Goal: Task Accomplishment & Management: Manage account settings

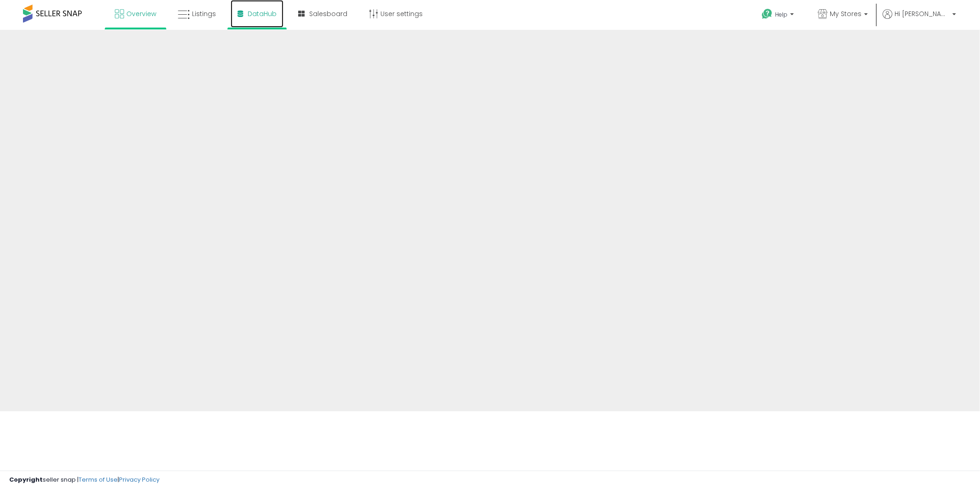
click at [255, 15] on span "DataHub" at bounding box center [262, 13] width 29 height 9
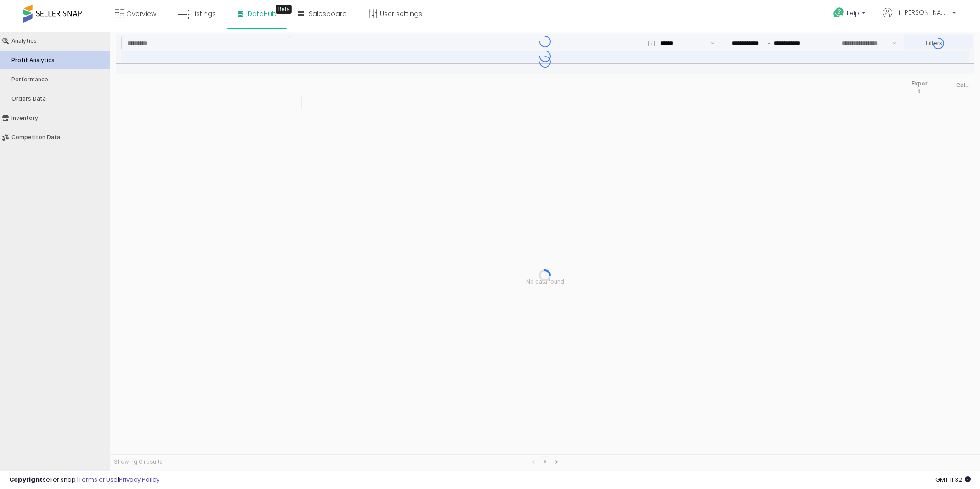
type input "***"
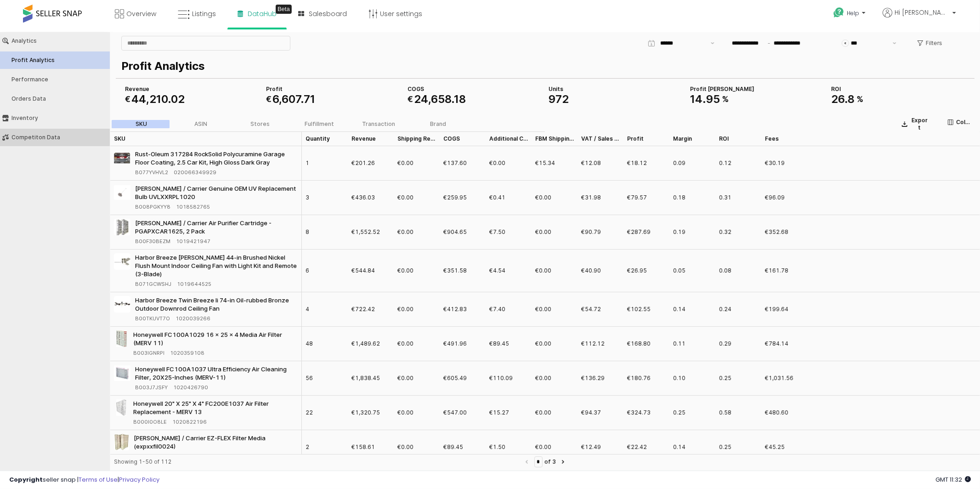
click at [37, 135] on div "Competiton Data" at bounding box center [59, 137] width 96 height 6
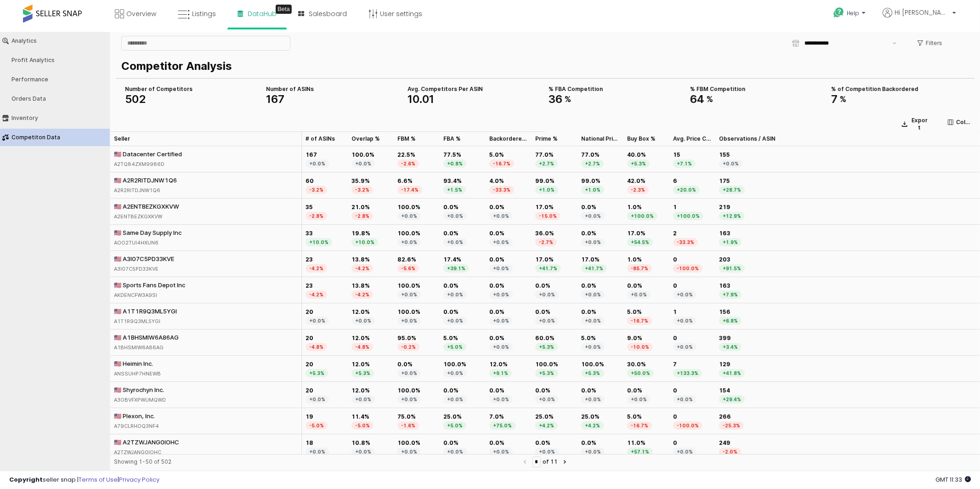
click at [150, 233] on div "🇺🇸 Same Day Supply Inc" at bounding box center [148, 232] width 68 height 8
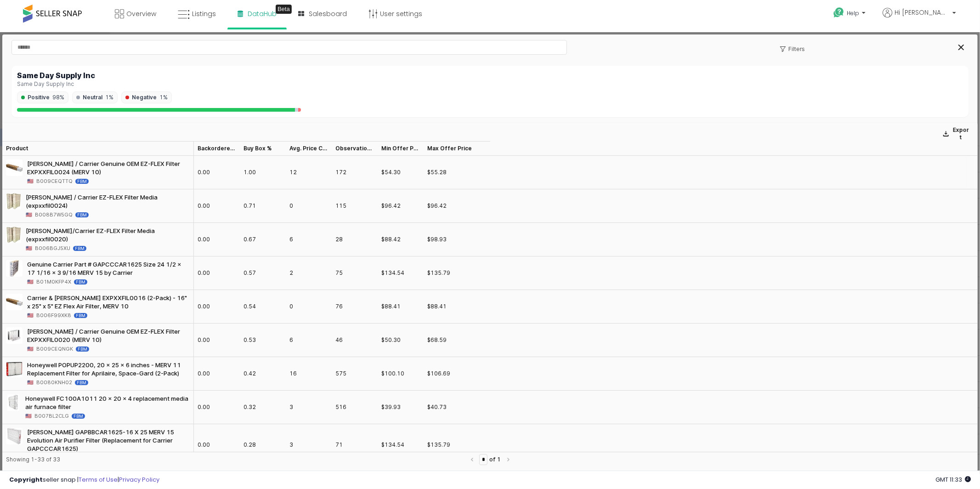
click at [84, 169] on div "[PERSON_NAME] / Carrier Genuine OEM EZ-FLEX Filter EXPXXFIL0024 (MERV 10)" at bounding box center [108, 167] width 163 height 17
click at [96, 163] on div "[PERSON_NAME] / Carrier Genuine OEM EZ-FLEX Filter EXPXXFIL0024 (MERV 10)" at bounding box center [108, 167] width 163 height 17
click at [249, 175] on div "1.00" at bounding box center [249, 172] width 12 height 8
click at [254, 171] on div "1.00" at bounding box center [249, 172] width 12 height 8
drag, startPoint x: 254, startPoint y: 171, endPoint x: 248, endPoint y: 197, distance: 26.4
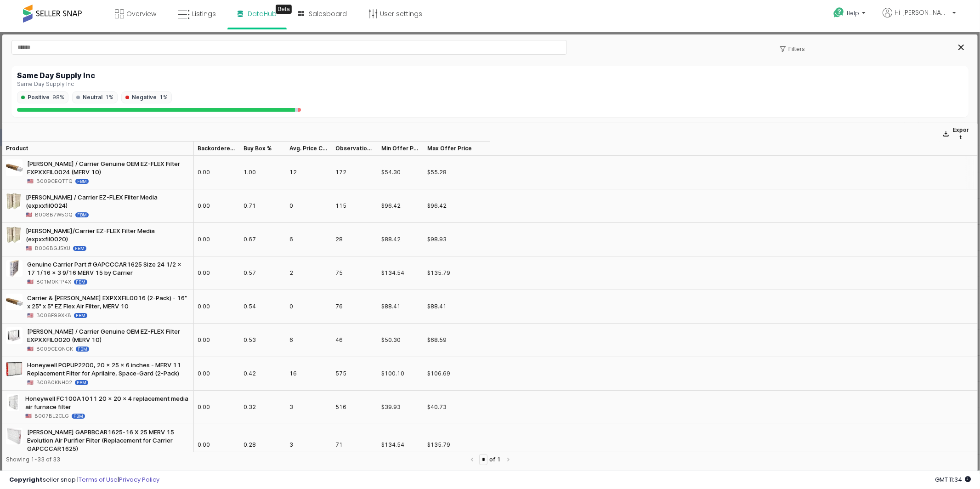
click at [252, 175] on div "1.00" at bounding box center [249, 172] width 12 height 8
click at [248, 201] on div "0.71" at bounding box center [249, 205] width 12 height 8
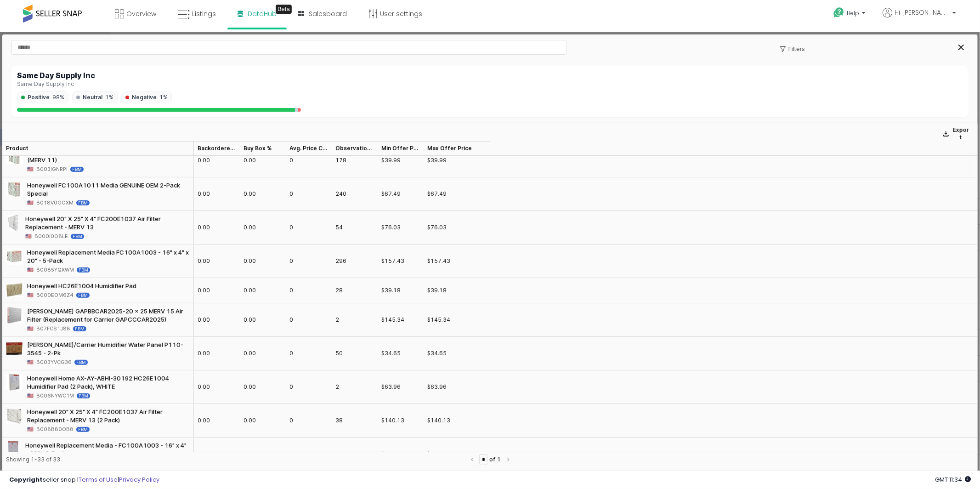
scroll to position [568, 0]
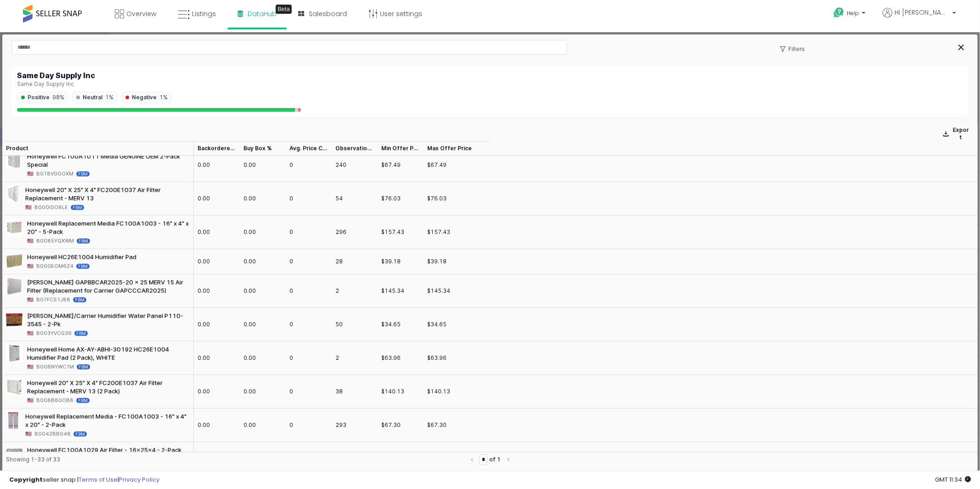
click at [397, 181] on div "$76.03" at bounding box center [401, 198] width 46 height 34
click at [395, 193] on div "$76.03" at bounding box center [390, 197] width 19 height 8
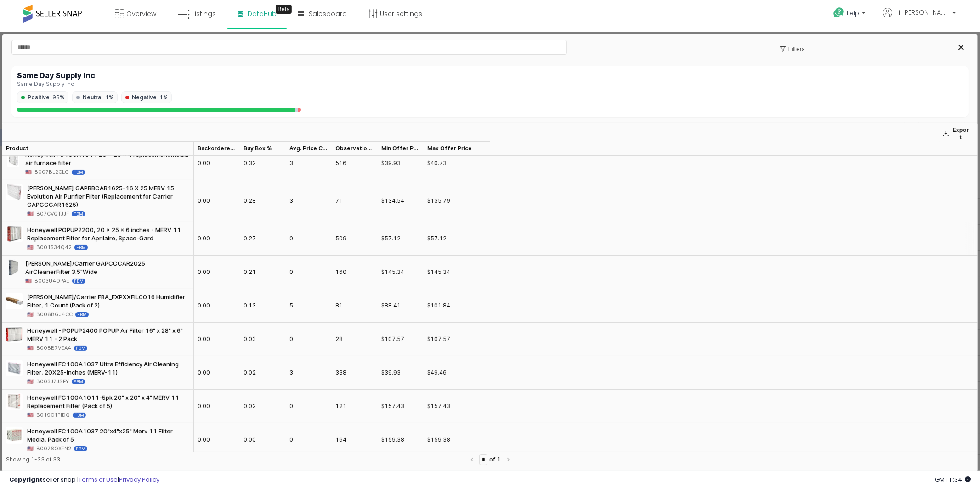
click at [258, 192] on div "0.28" at bounding box center [263, 201] width 46 height 42
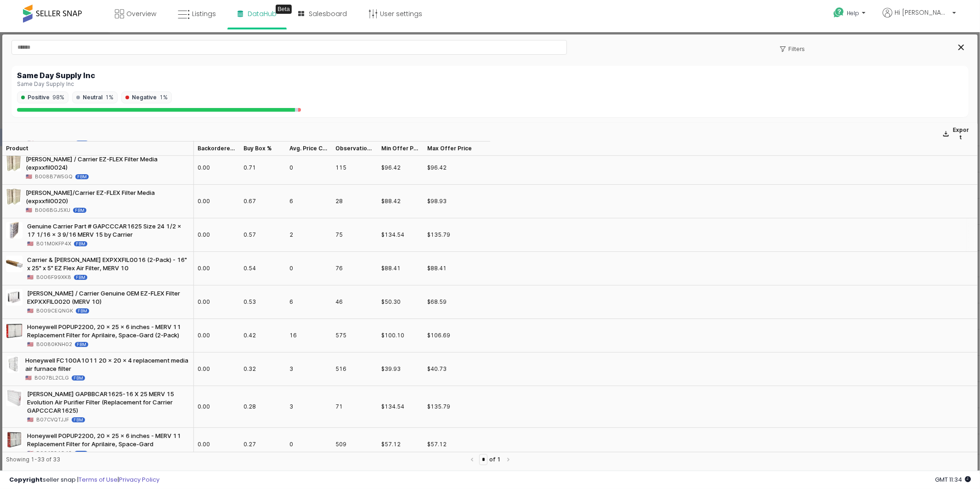
scroll to position [0, 0]
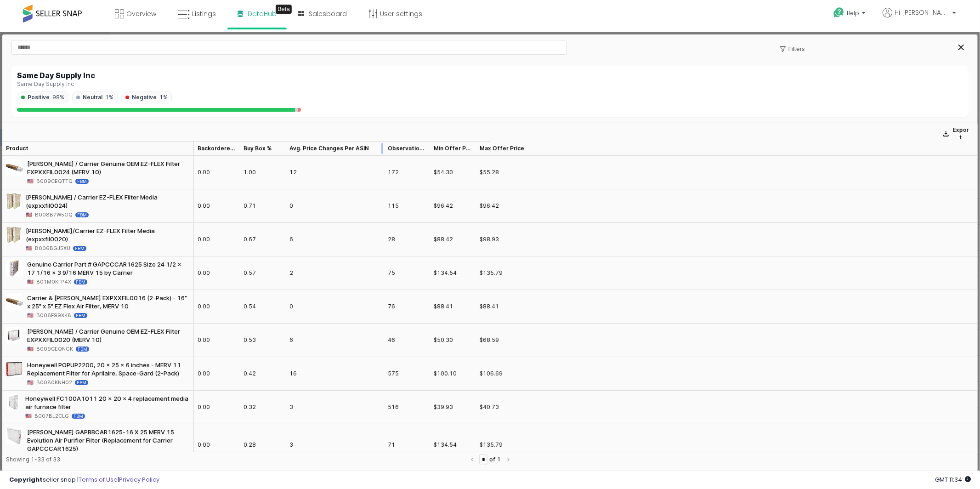
drag, startPoint x: 327, startPoint y: 149, endPoint x: 379, endPoint y: 146, distance: 52.0
click at [384, 146] on div at bounding box center [384, 148] width 0 height 15
click at [267, 151] on div "Buy Box % Buy Box %" at bounding box center [263, 148] width 46 height 15
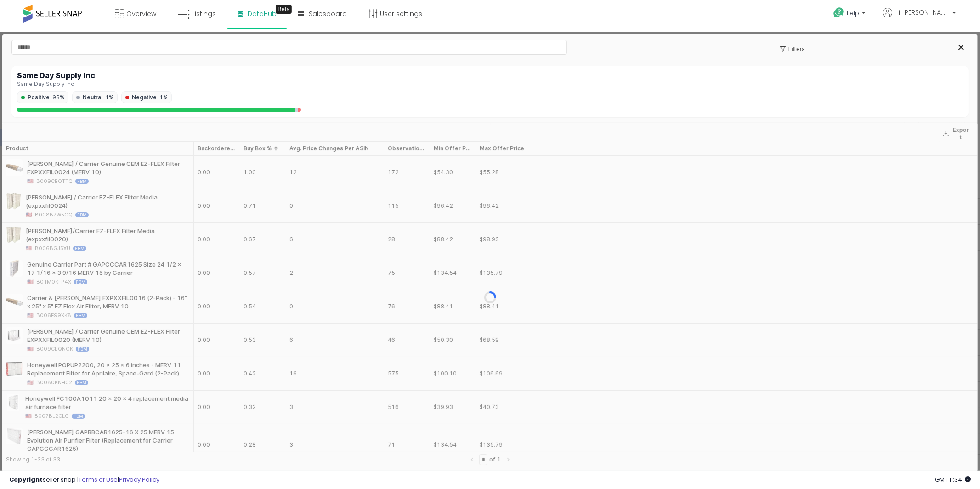
click at [262, 151] on div at bounding box center [489, 296] width 975 height 349
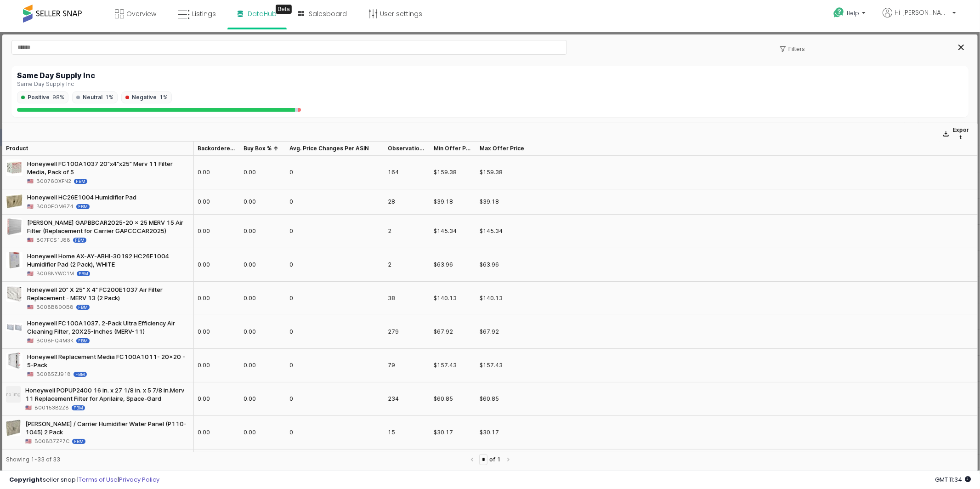
click at [262, 151] on div "Buy Box % Buy Box %" at bounding box center [263, 148] width 46 height 15
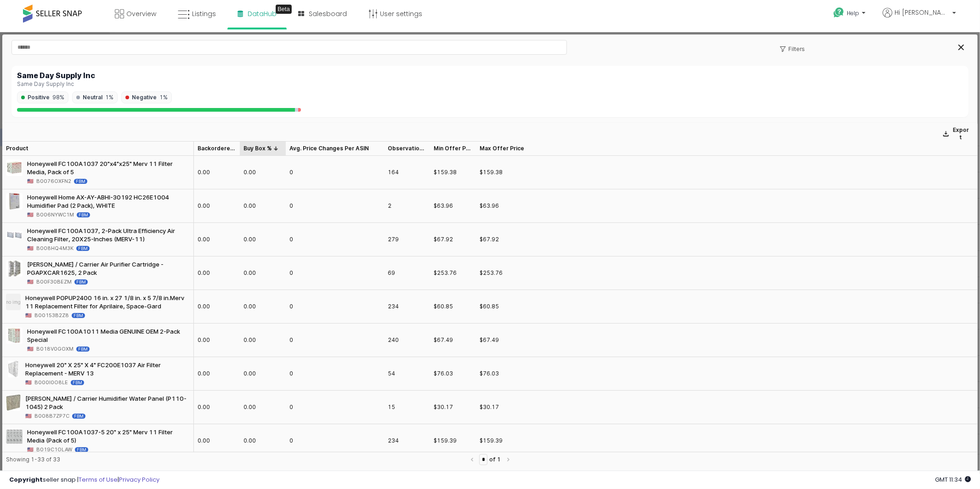
click at [277, 146] on div "Buy Box % Buy Box %" at bounding box center [263, 148] width 46 height 15
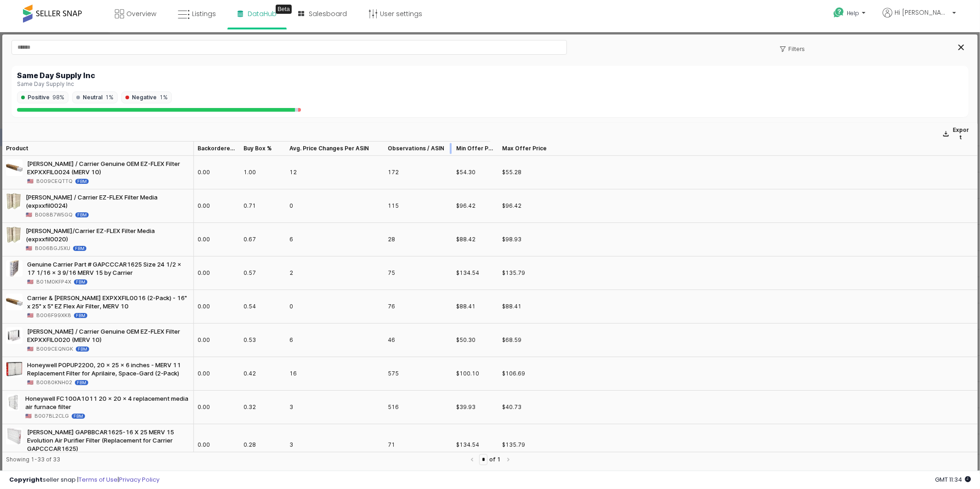
drag, startPoint x: 428, startPoint y: 150, endPoint x: 452, endPoint y: 144, distance: 25.0
click at [452, 144] on div at bounding box center [452, 148] width 0 height 15
click at [791, 46] on p "Filters" at bounding box center [796, 48] width 17 height 7
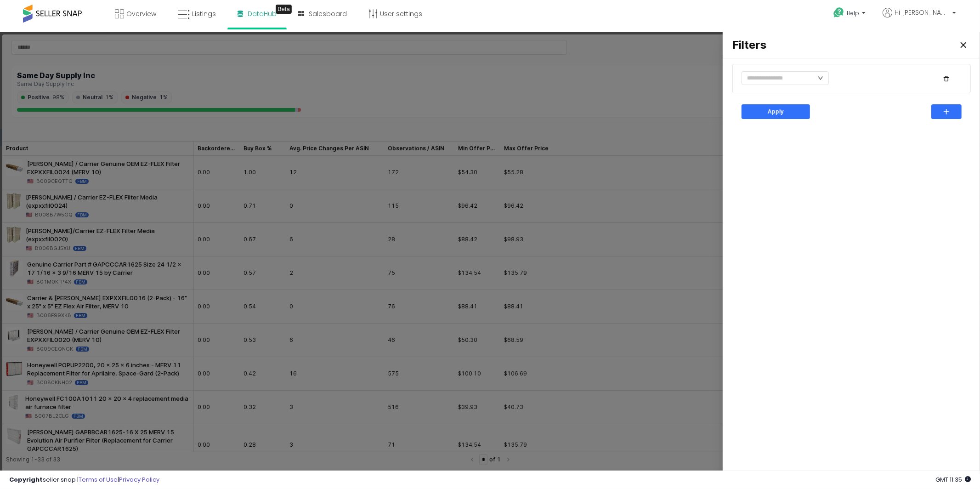
click at [798, 69] on div at bounding box center [785, 78] width 95 height 18
click at [798, 73] on input "text" at bounding box center [784, 78] width 87 height 14
click at [920, 65] on div at bounding box center [851, 77] width 238 height 29
click at [963, 47] on div "Close" at bounding box center [963, 45] width 14 height 14
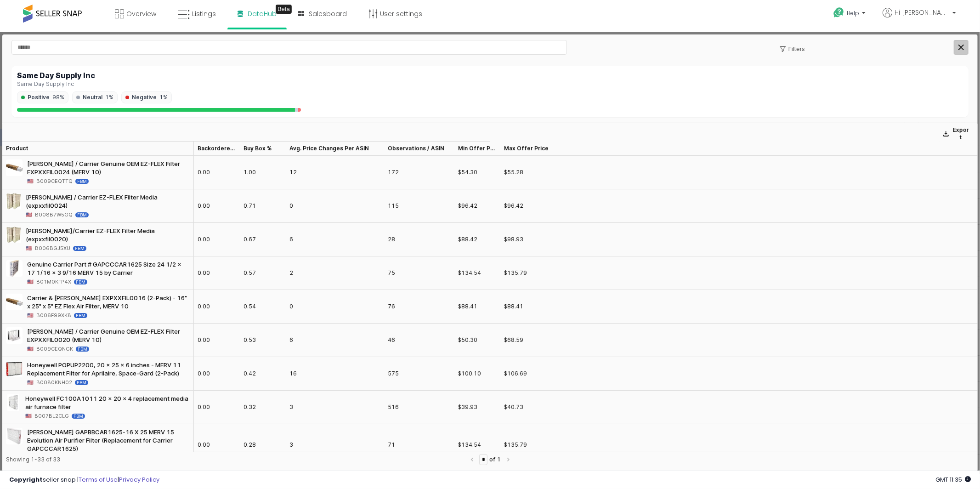
click at [955, 54] on button "Close" at bounding box center [961, 47] width 15 height 15
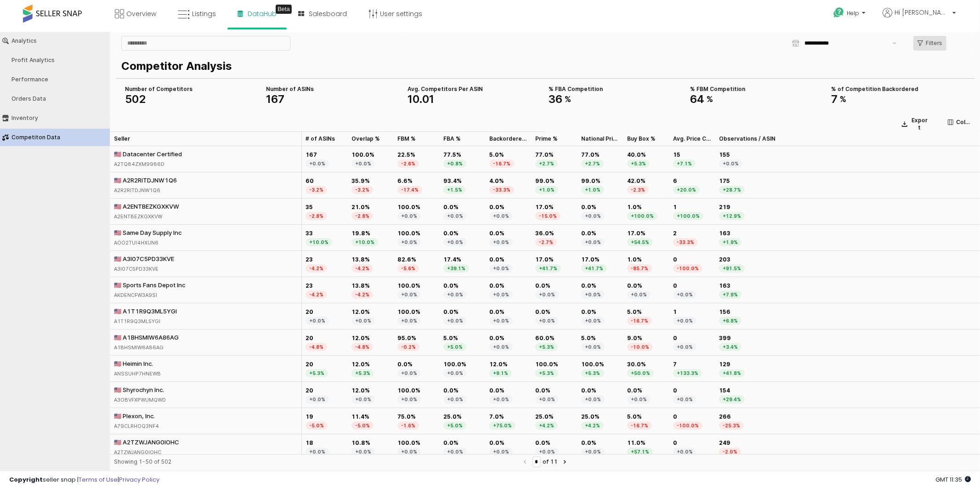
click at [936, 48] on div "Filters" at bounding box center [929, 43] width 25 height 14
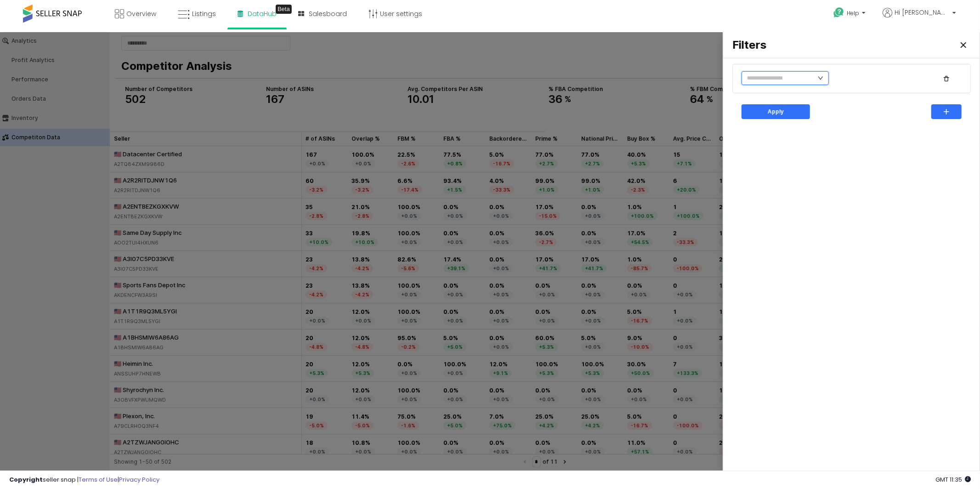
click at [788, 76] on input "text" at bounding box center [784, 78] width 87 height 14
click at [841, 73] on div at bounding box center [851, 78] width 227 height 18
click at [303, 129] on div at bounding box center [490, 252] width 980 height 441
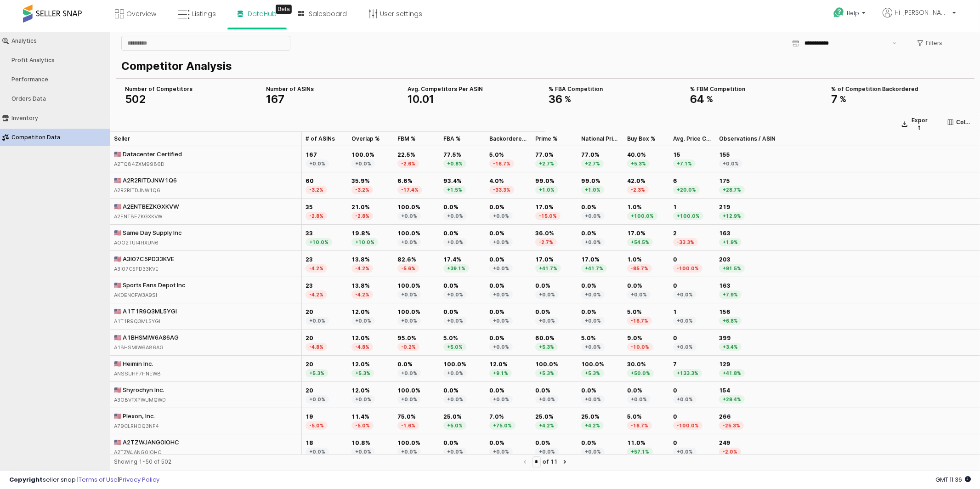
scroll to position [3, 0]
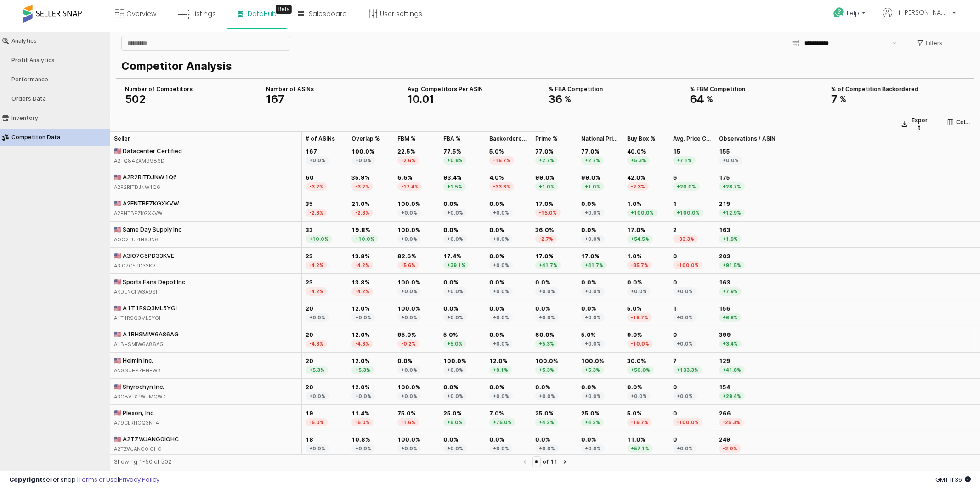
click at [200, 334] on div "🇺🇸 A1BHSMIW6A86AG A1BHSMIW6A86AG" at bounding box center [206, 339] width 192 height 26
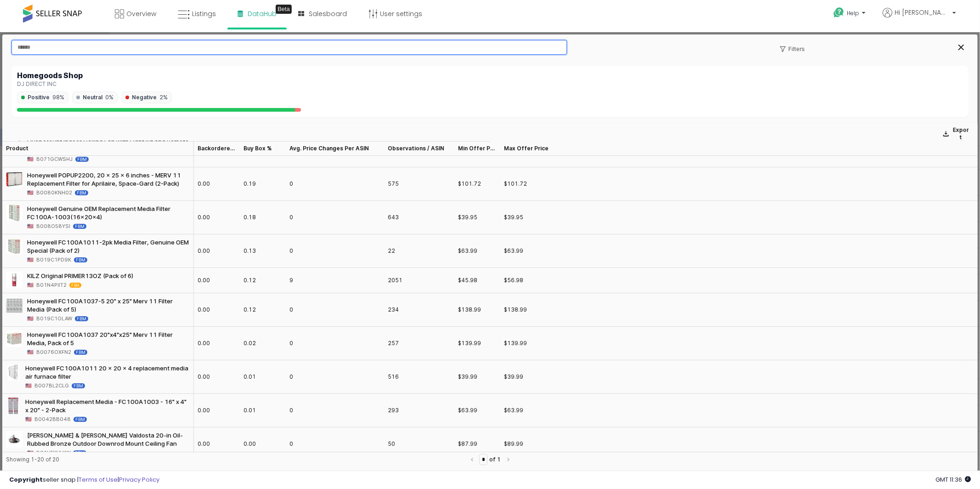
scroll to position [0, 0]
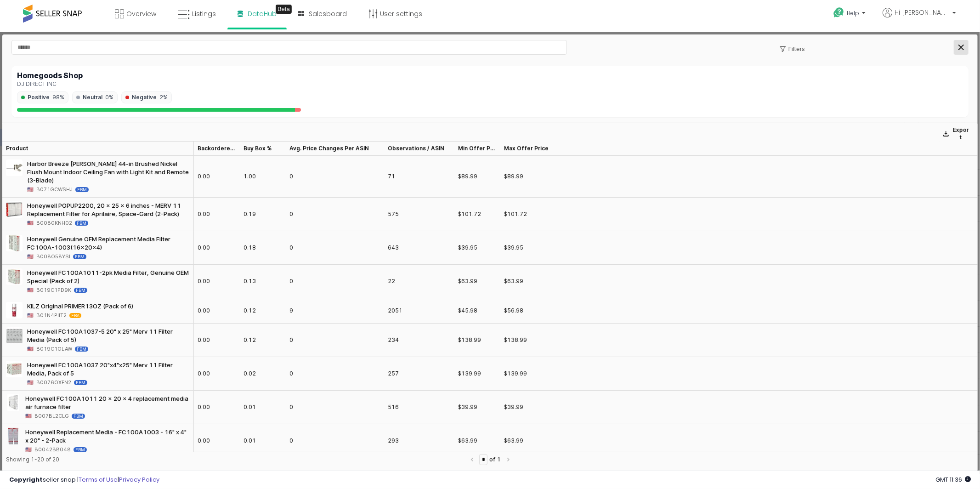
click at [964, 44] on div "Close" at bounding box center [961, 47] width 14 height 14
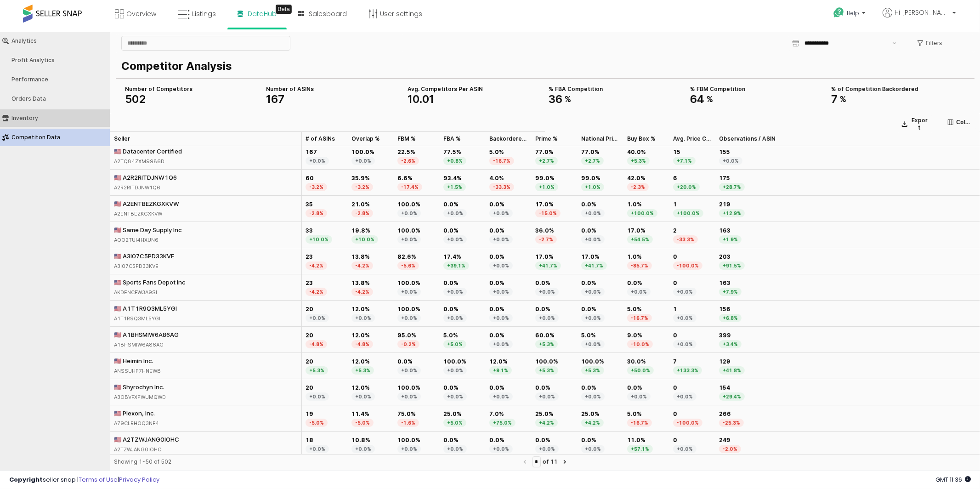
click at [31, 115] on div "Inventory" at bounding box center [59, 117] width 96 height 6
click at [17, 114] on div "Inventory" at bounding box center [59, 117] width 96 height 6
click at [16, 114] on div "Inventory" at bounding box center [59, 117] width 96 height 6
click at [17, 114] on div "Inventory" at bounding box center [59, 117] width 96 height 6
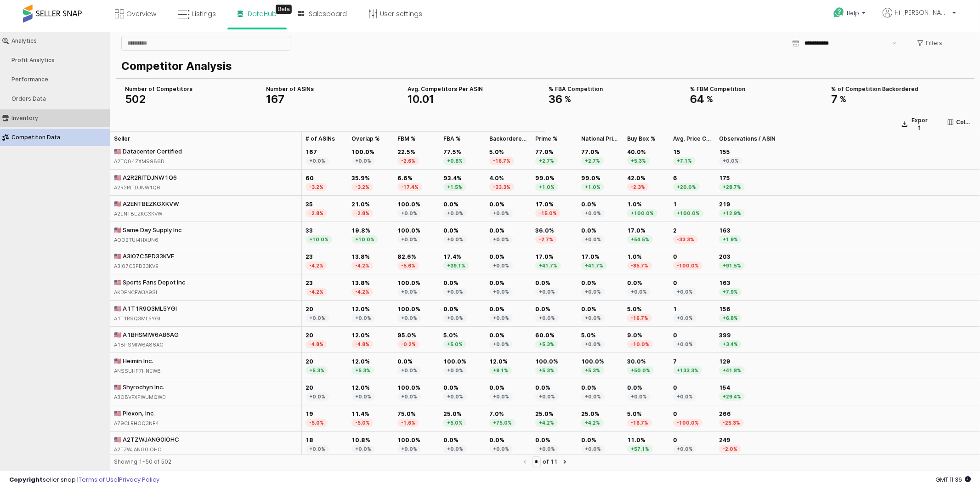
click at [17, 114] on div "Inventory" at bounding box center [59, 117] width 96 height 6
click at [32, 115] on div "Inventory" at bounding box center [59, 117] width 96 height 6
click at [28, 41] on div "Analytics" at bounding box center [59, 40] width 96 height 6
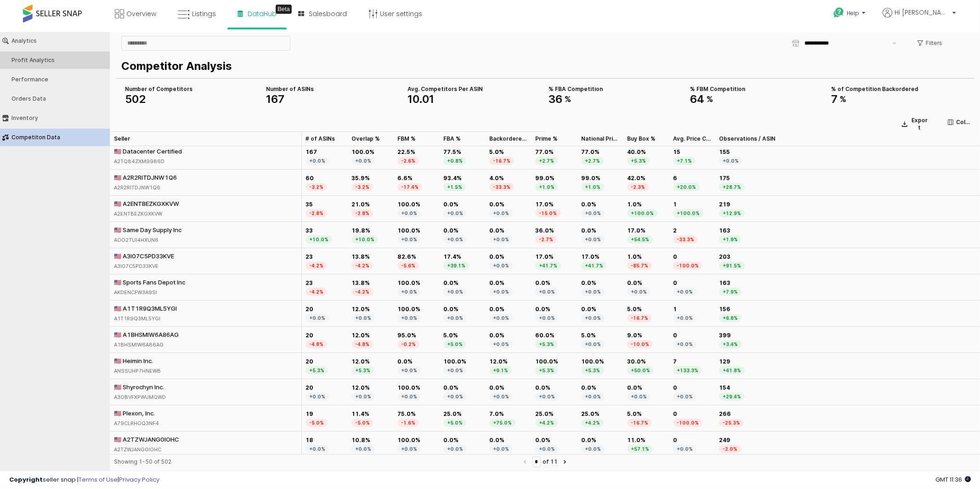
click at [40, 56] on button "Profit Analytics" at bounding box center [55, 59] width 116 height 17
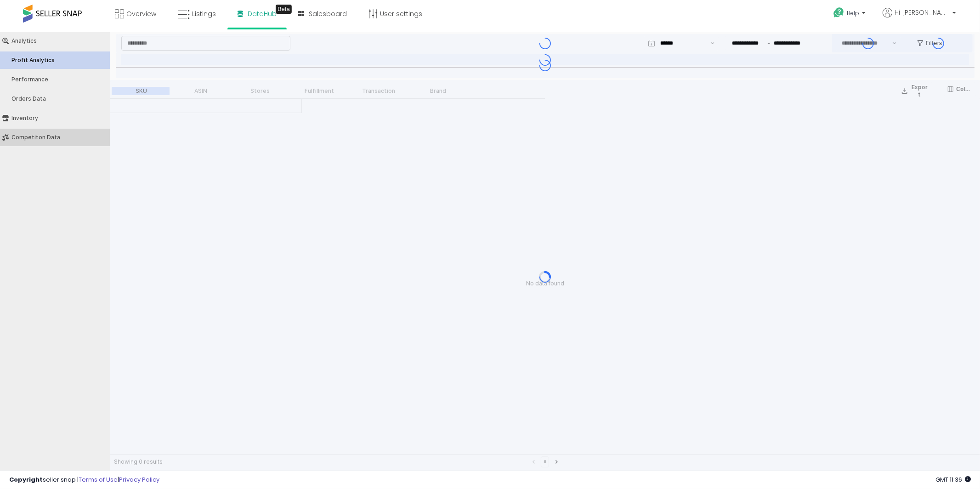
type input "***"
click at [45, 132] on button "Competiton Data" at bounding box center [55, 136] width 116 height 17
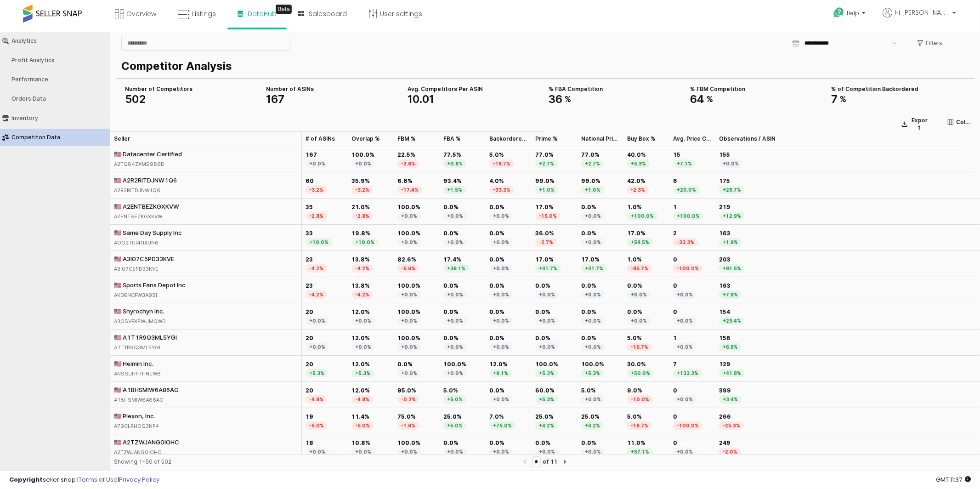
click at [640, 163] on div "+5.3%" at bounding box center [638, 163] width 23 height 8
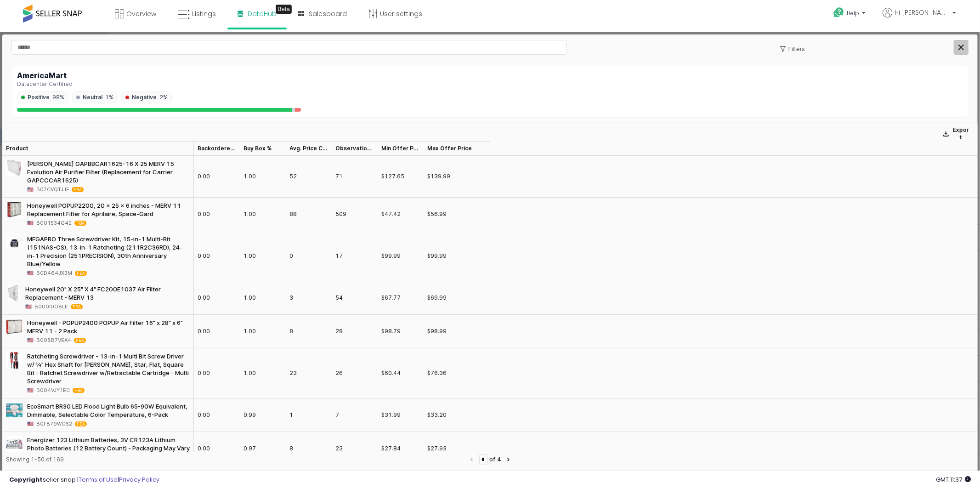
click at [964, 51] on div "Close" at bounding box center [961, 47] width 14 height 14
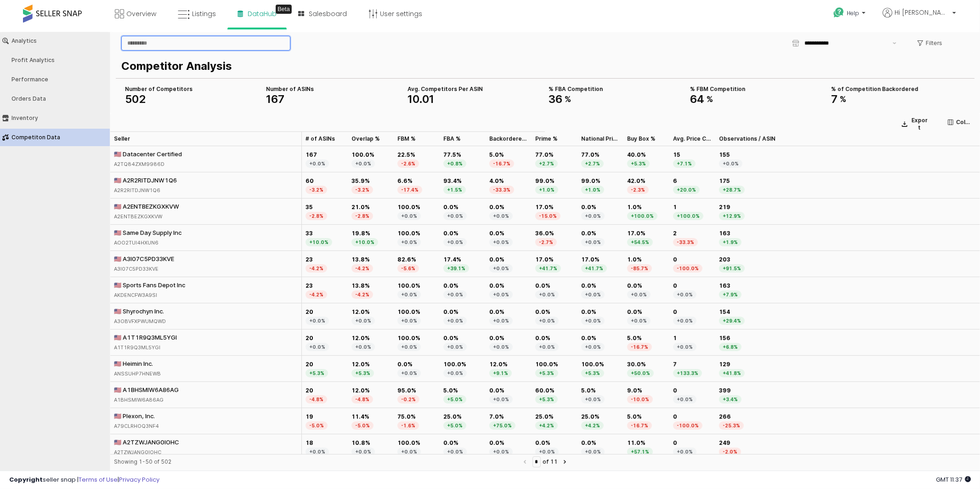
click at [179, 43] on input "App Frame" at bounding box center [206, 43] width 168 height 14
click at [145, 20] on link "Overview" at bounding box center [135, 14] width 55 height 28
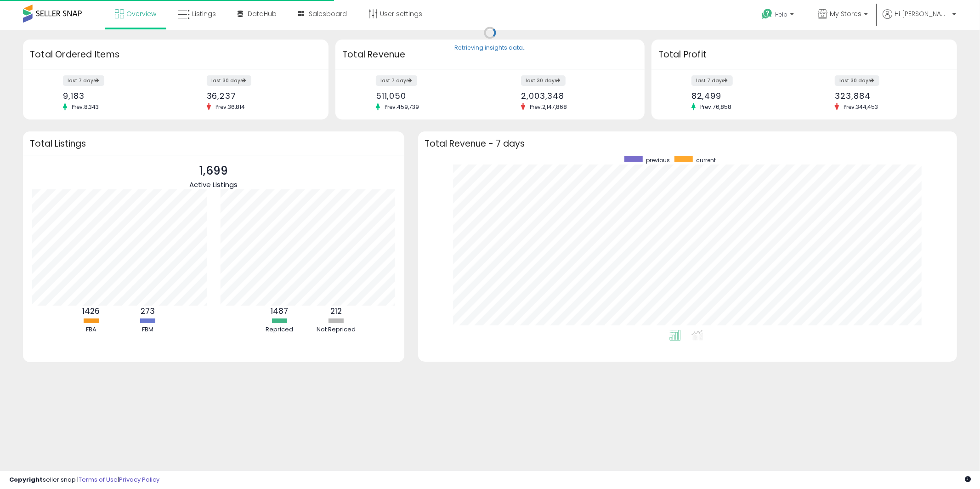
scroll to position [174, 520]
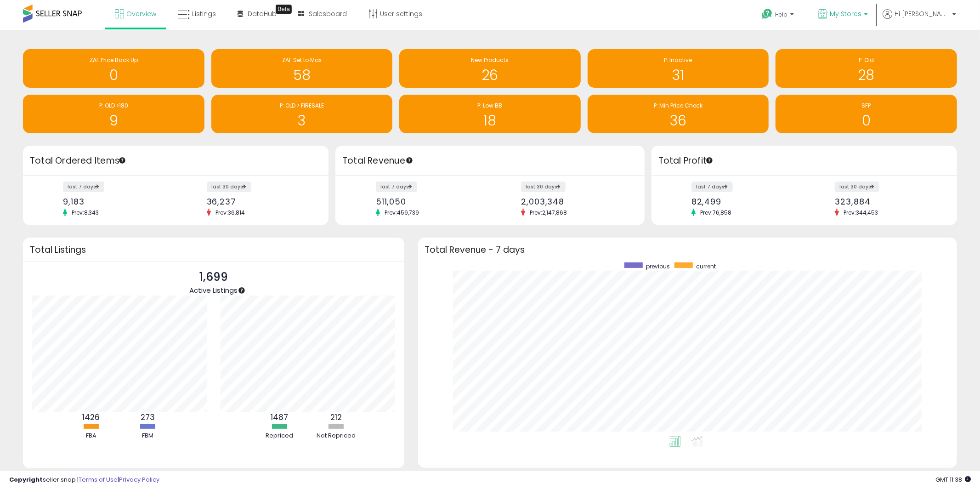
click at [861, 14] on span "My Stores" at bounding box center [846, 13] width 32 height 9
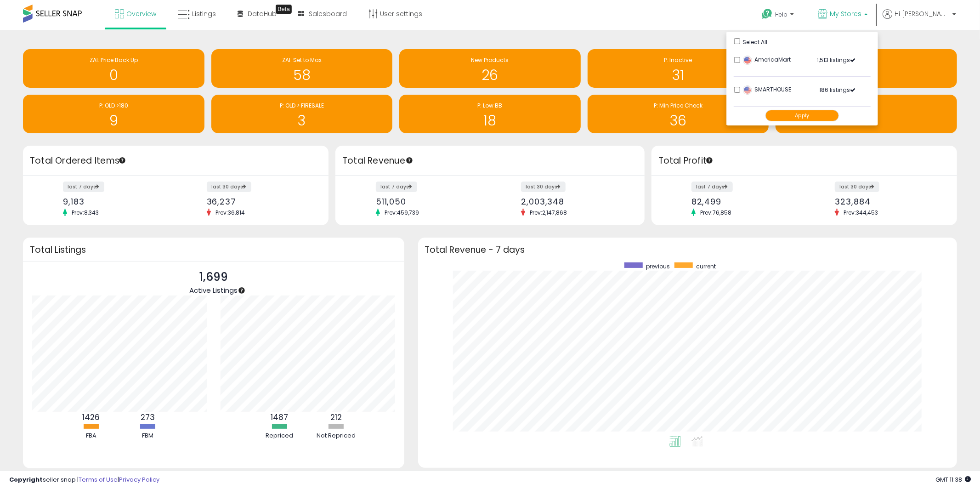
click at [861, 14] on span "My Stores" at bounding box center [846, 13] width 32 height 9
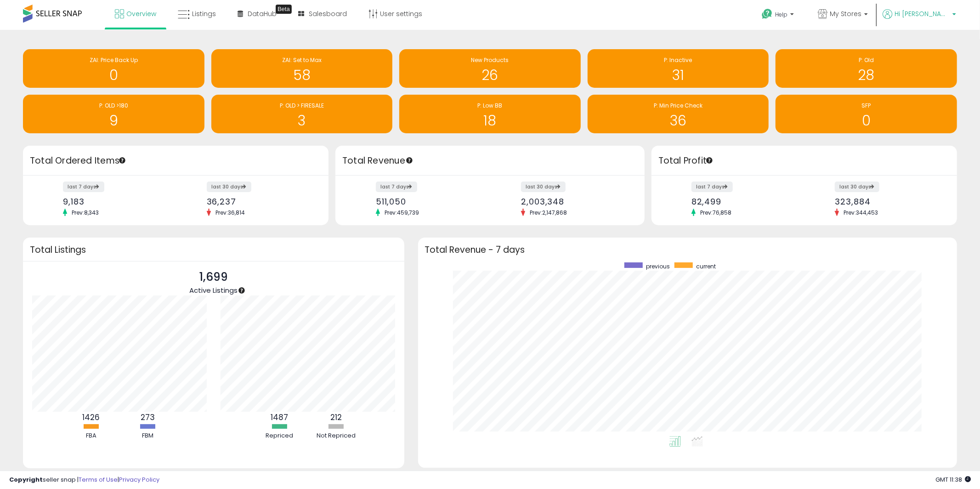
click at [949, 16] on p "Hi [PERSON_NAME]" at bounding box center [918, 14] width 73 height 11
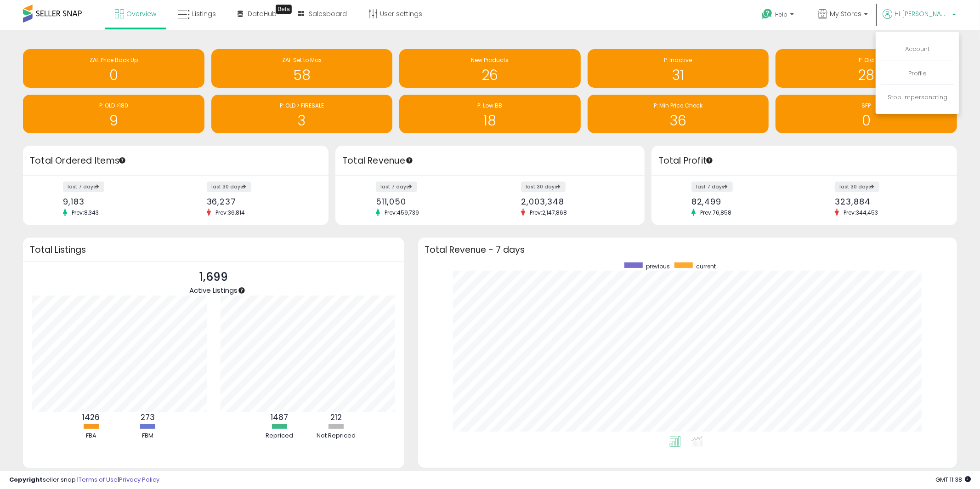
click at [949, 16] on p "Hi [PERSON_NAME]" at bounding box center [918, 14] width 73 height 11
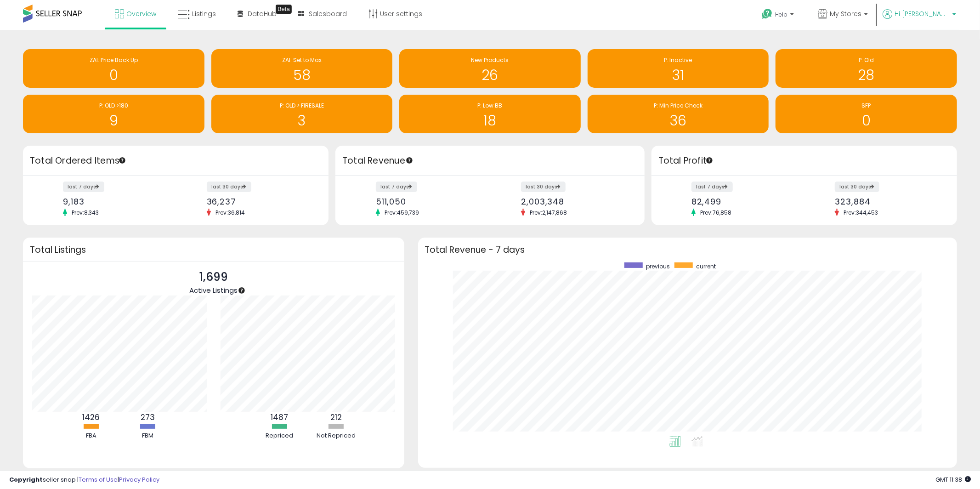
click at [940, 15] on span "Hi [PERSON_NAME]" at bounding box center [921, 13] width 55 height 9
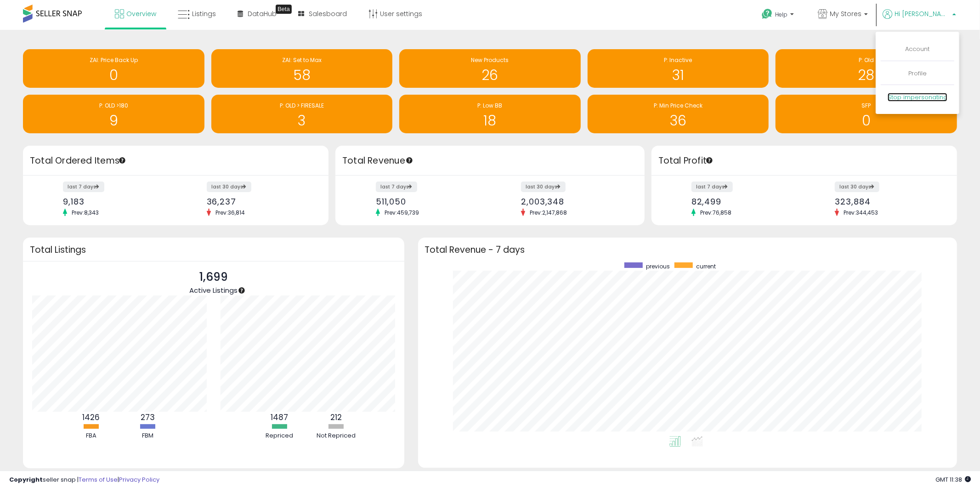
click at [910, 94] on link "Stop impersonating" at bounding box center [917, 97] width 60 height 9
